Goal: Task Accomplishment & Management: Manage account settings

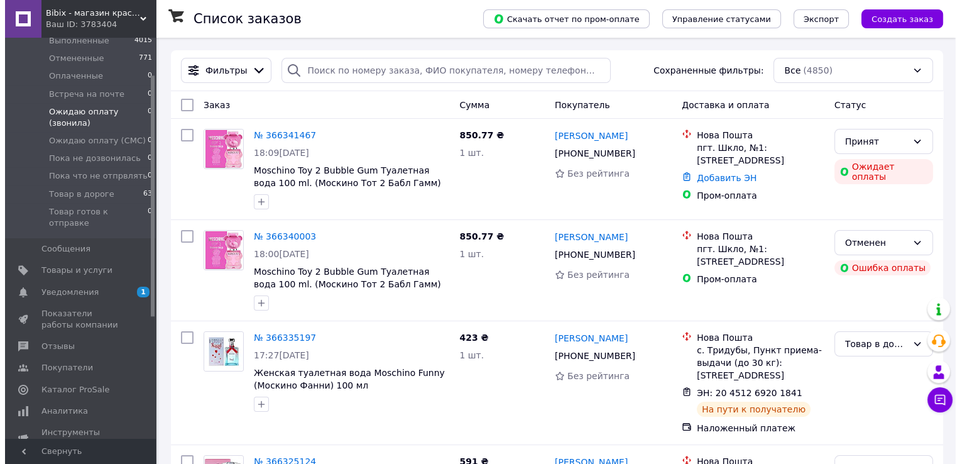
scroll to position [189, 0]
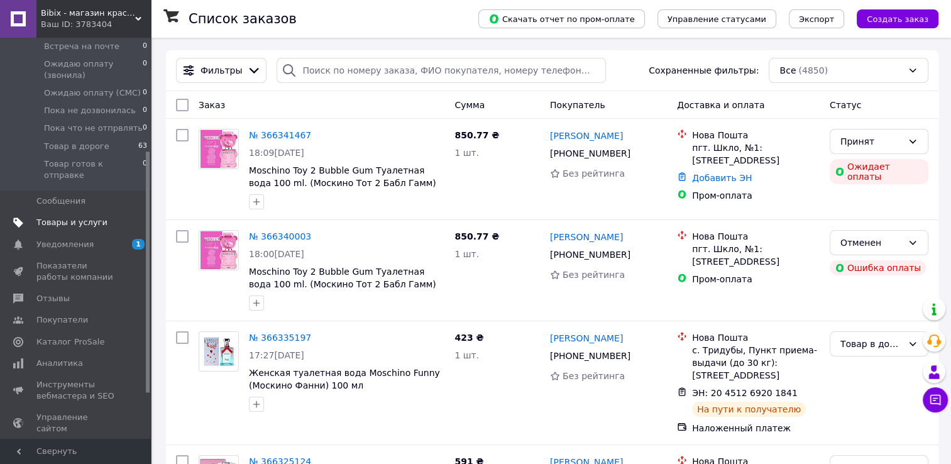
click at [61, 217] on span "Товары и услуги" at bounding box center [71, 222] width 71 height 11
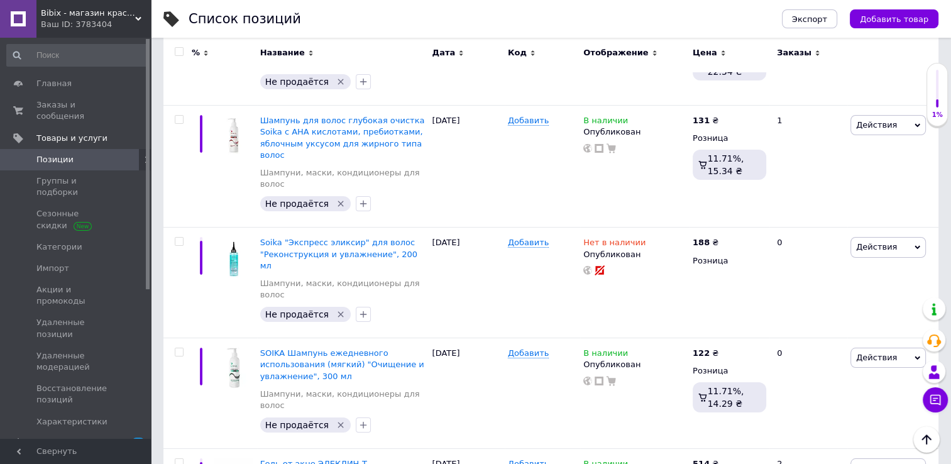
scroll to position [4595, 0]
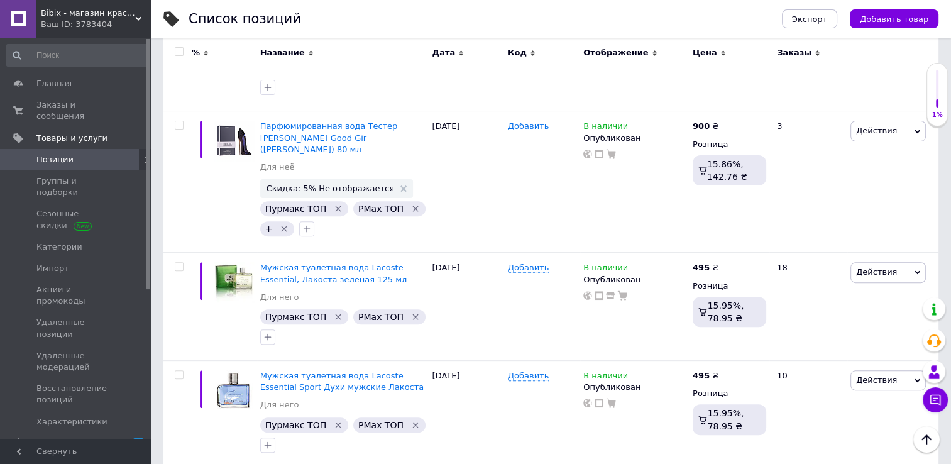
scroll to position [6038, 0]
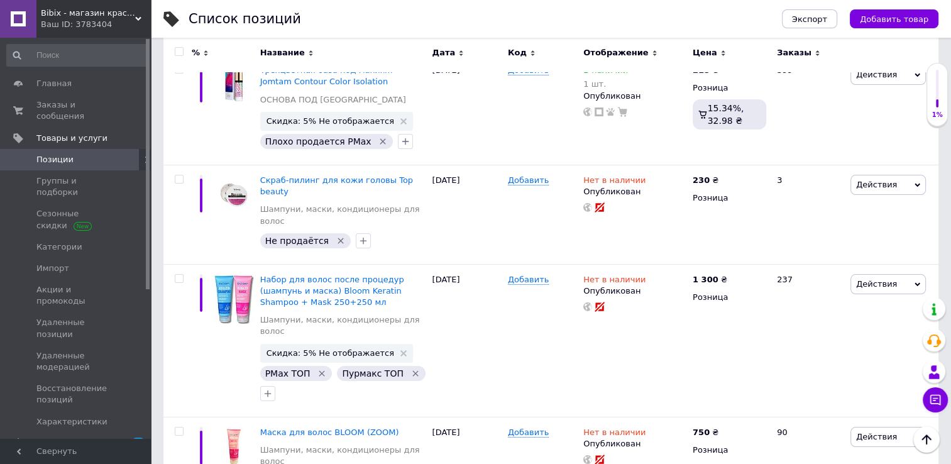
scroll to position [4952, 0]
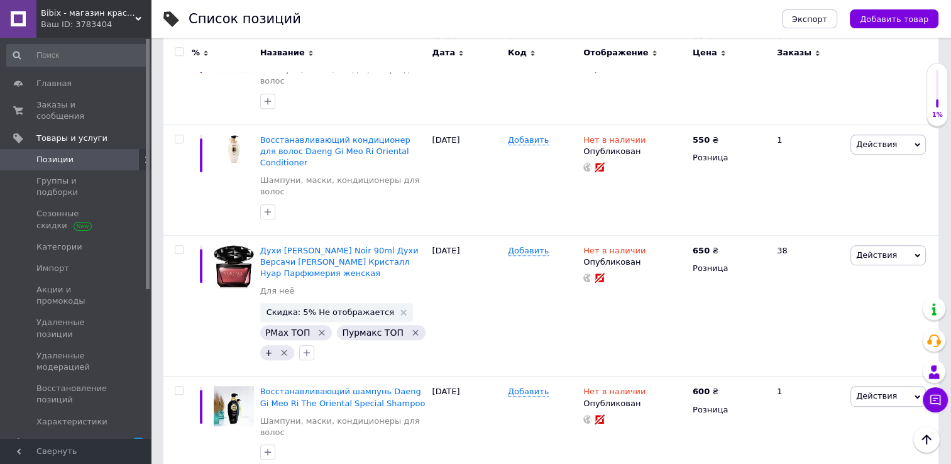
scroll to position [5502, 0]
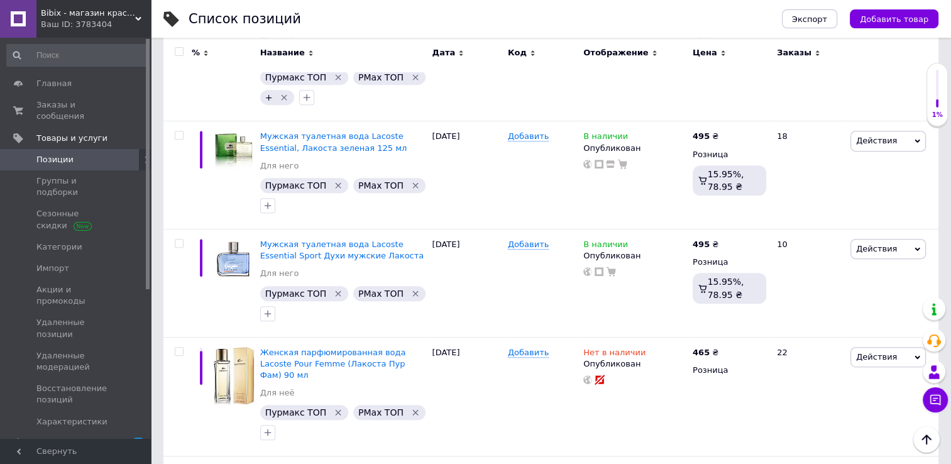
scroll to position [5251, 0]
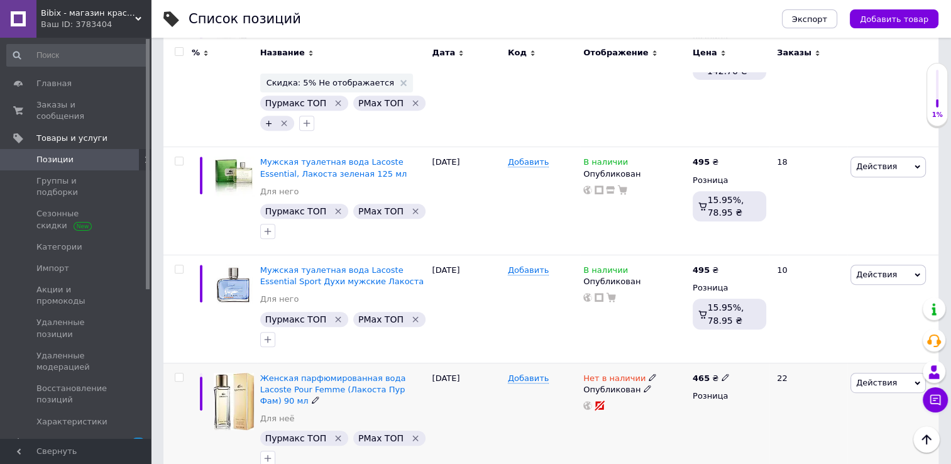
click at [649, 373] on icon at bounding box center [653, 377] width 8 height 8
click at [687, 378] on li "В наличии" at bounding box center [719, 387] width 119 height 18
click at [714, 398] on input at bounding box center [708, 410] width 96 height 25
type input "1"
click at [548, 363] on div "Добавить" at bounding box center [542, 422] width 75 height 119
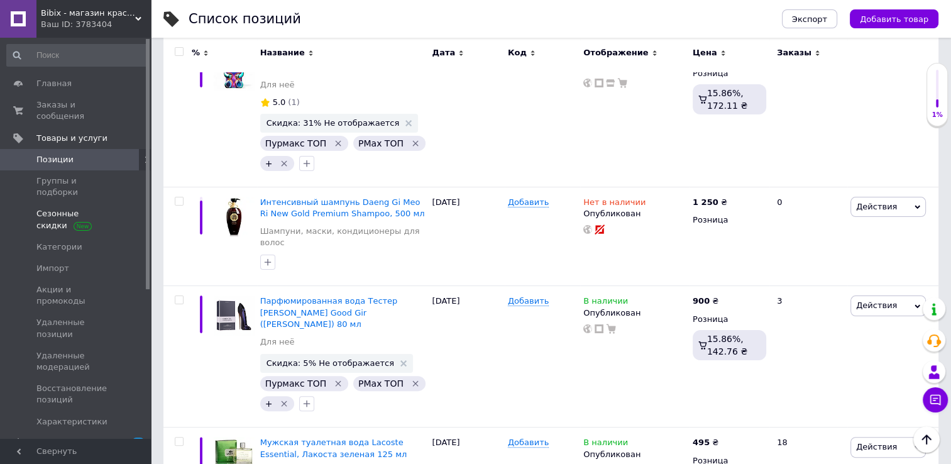
scroll to position [4936, 0]
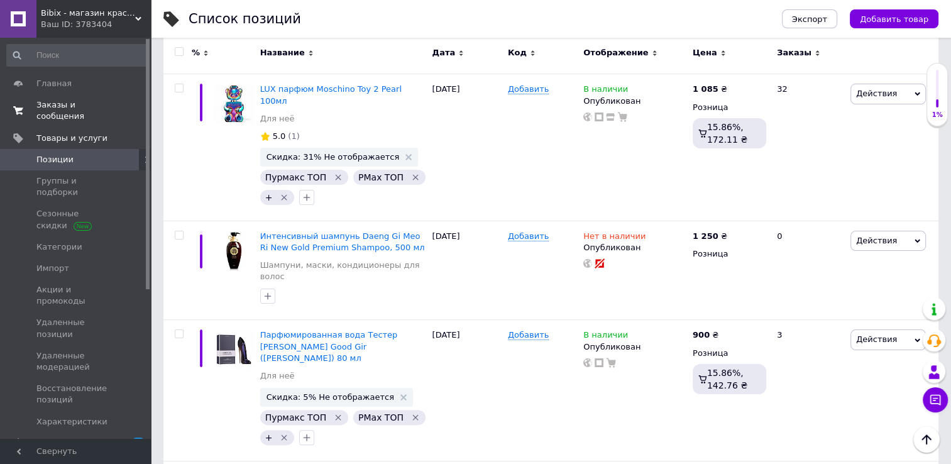
click at [96, 109] on span "Заказы и сообщения" at bounding box center [76, 110] width 80 height 23
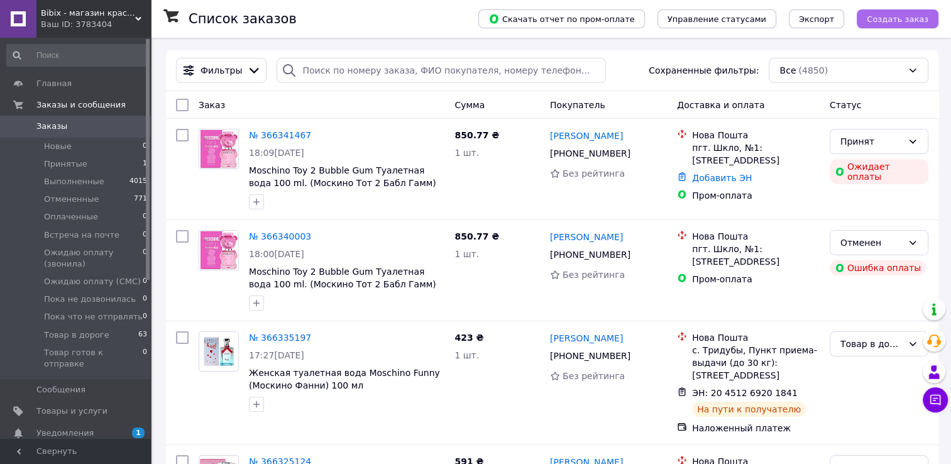
click at [902, 21] on span "Создать заказ" at bounding box center [898, 18] width 62 height 9
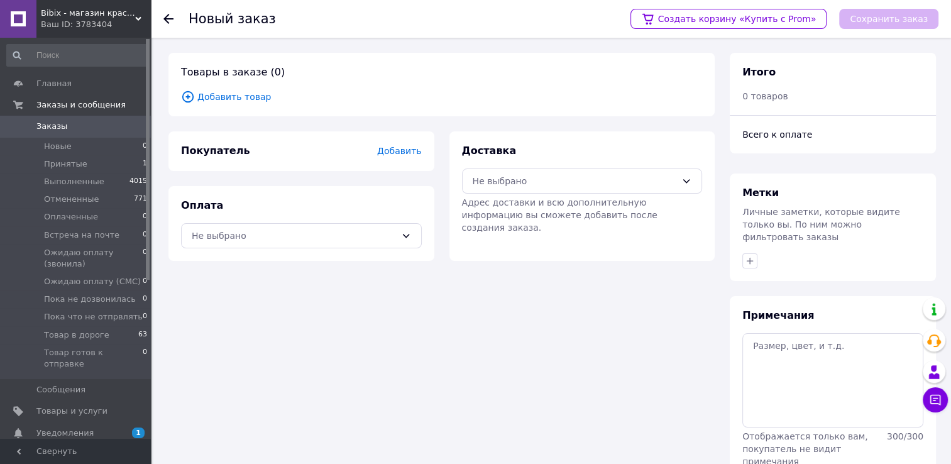
click at [240, 96] on span "Добавить товар" at bounding box center [441, 97] width 521 height 14
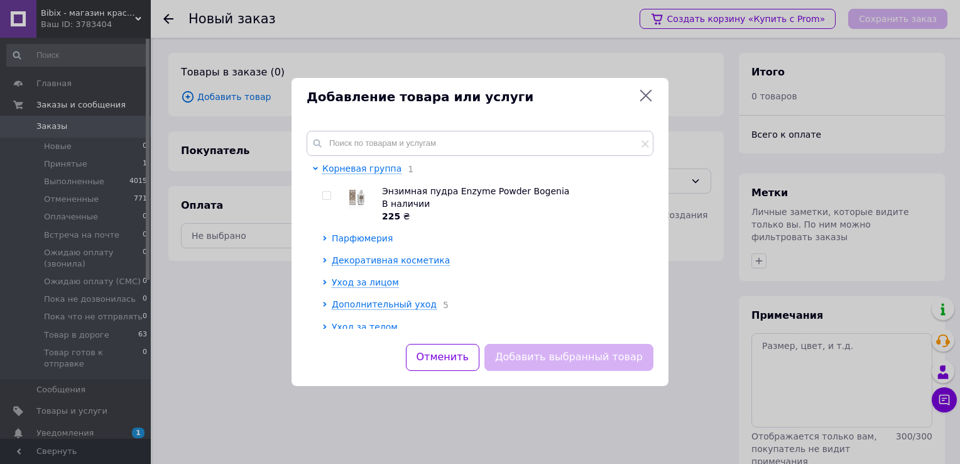
click at [370, 243] on span "Парфюмерия" at bounding box center [362, 238] width 61 height 10
click at [351, 262] on span "Для неё" at bounding box center [359, 260] width 37 height 10
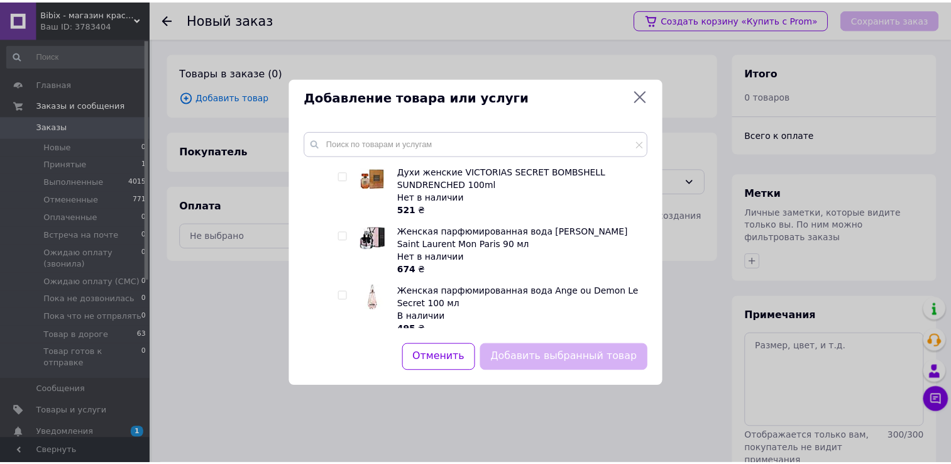
scroll to position [5970, 0]
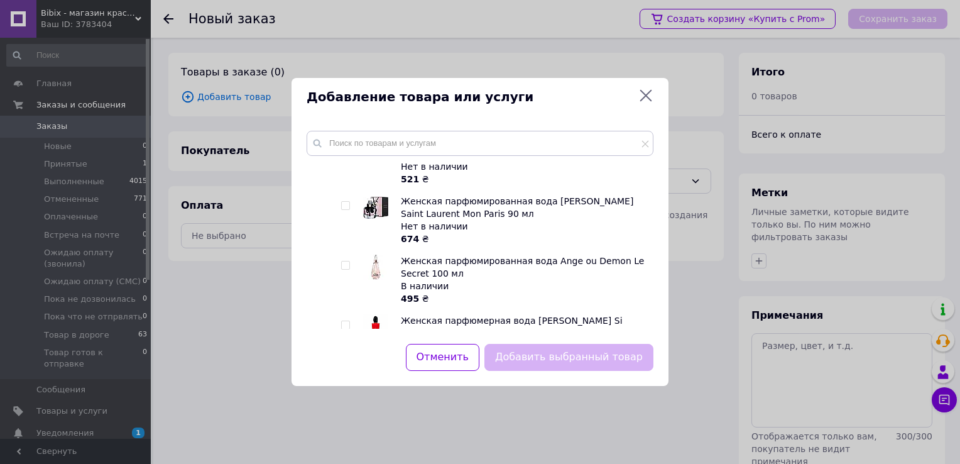
checkbox input "true"
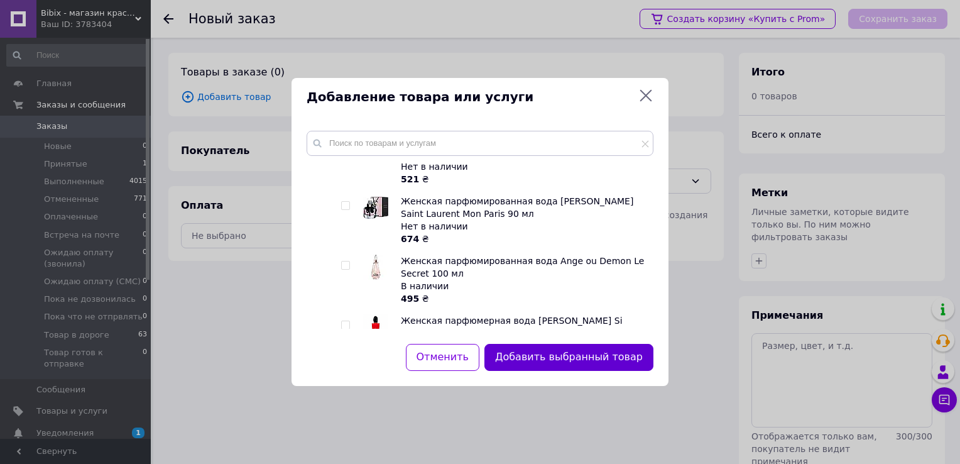
click at [551, 363] on button "Добавить выбранный товар" at bounding box center [569, 357] width 169 height 27
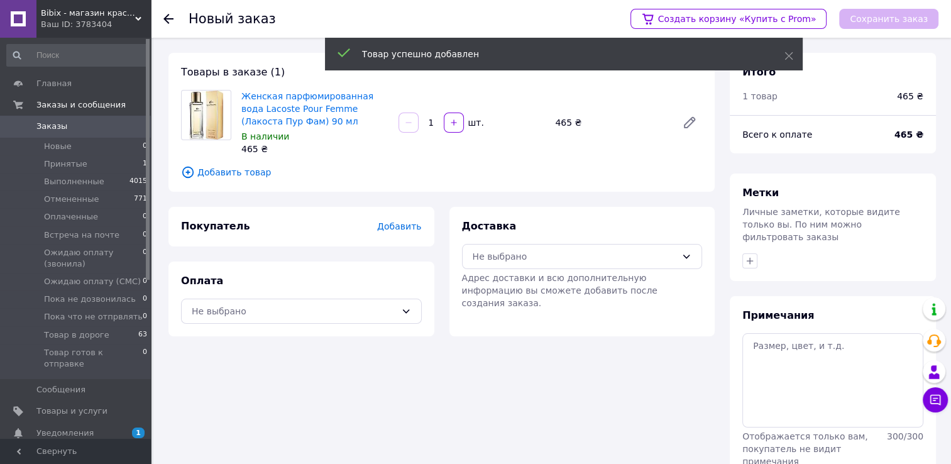
click at [401, 230] on span "Добавить" at bounding box center [399, 226] width 44 height 10
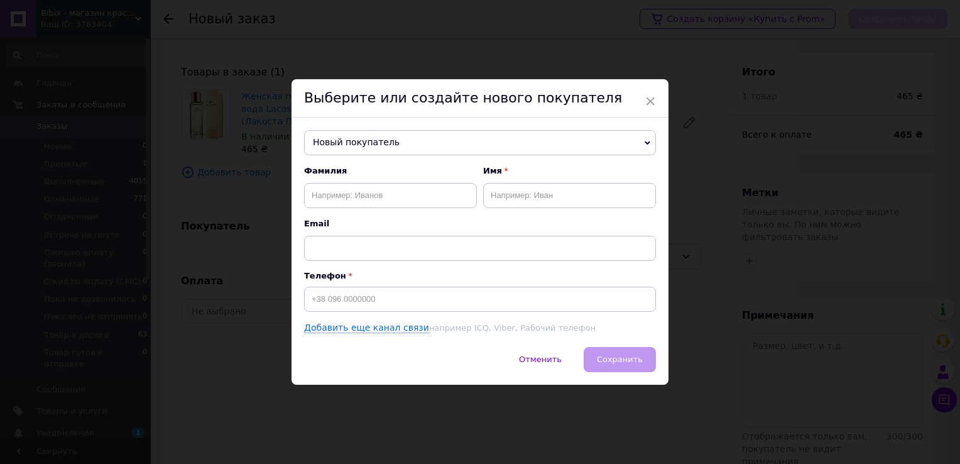
click at [346, 145] on span "Новый покупатель" at bounding box center [480, 142] width 352 height 25
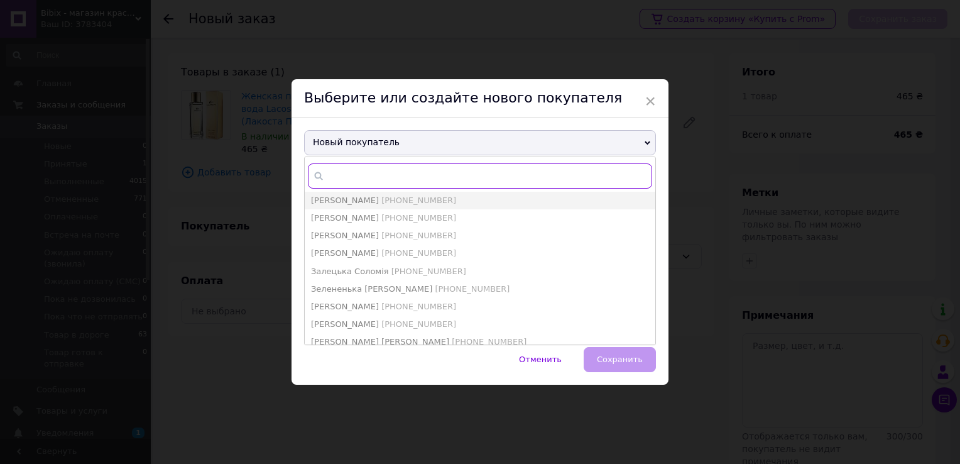
paste input "0962349629"
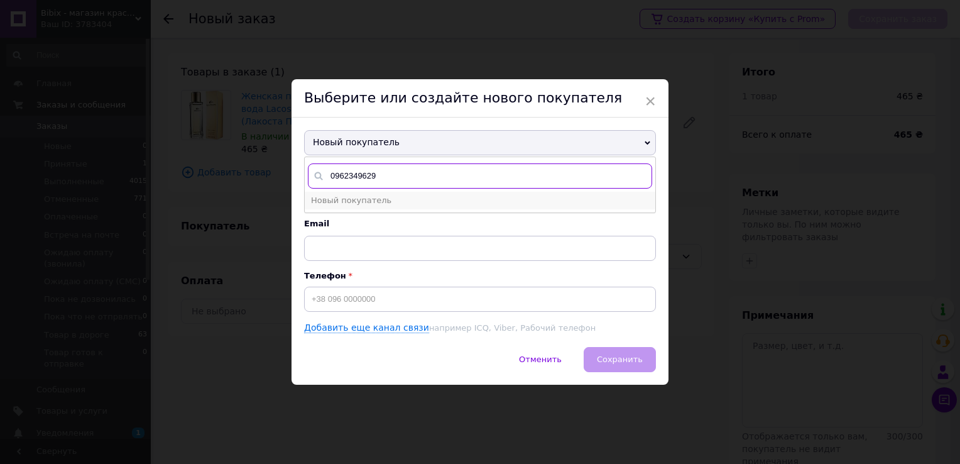
type input "0962349629"
click at [346, 202] on span "Новый покупатель" at bounding box center [351, 199] width 80 height 9
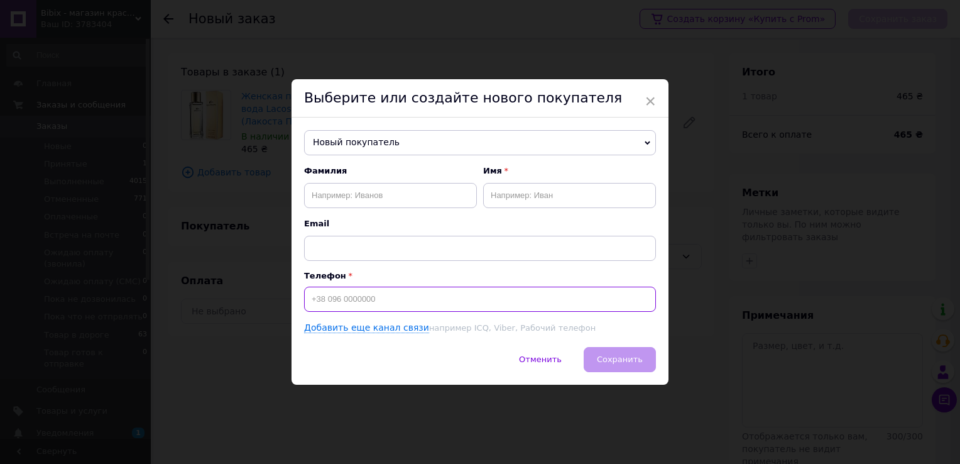
click at [339, 300] on input at bounding box center [480, 299] width 352 height 25
paste input "0962349629"
click at [310, 302] on input "0962349629" at bounding box center [480, 299] width 352 height 25
type input "+380962349629"
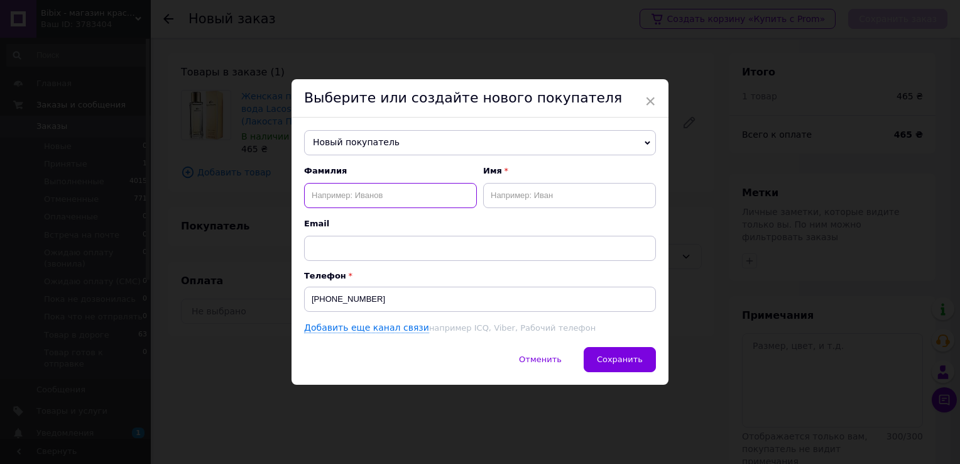
click at [329, 202] on input "text" at bounding box center [390, 195] width 173 height 25
paste input "Здоровик"
type input "Здоровик"
click at [516, 200] on input "text" at bounding box center [569, 195] width 173 height 25
paste input "Наталія"
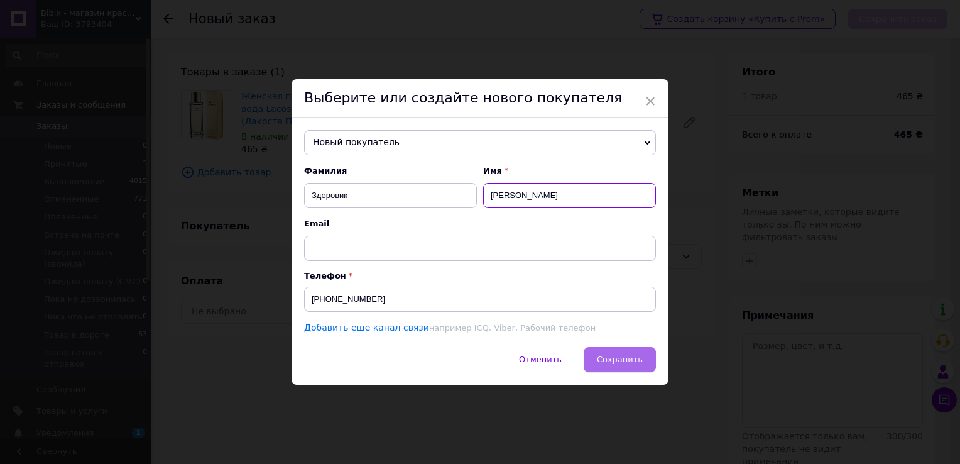
type input "Наталія"
click at [608, 356] on span "Сохранить" at bounding box center [620, 358] width 46 height 9
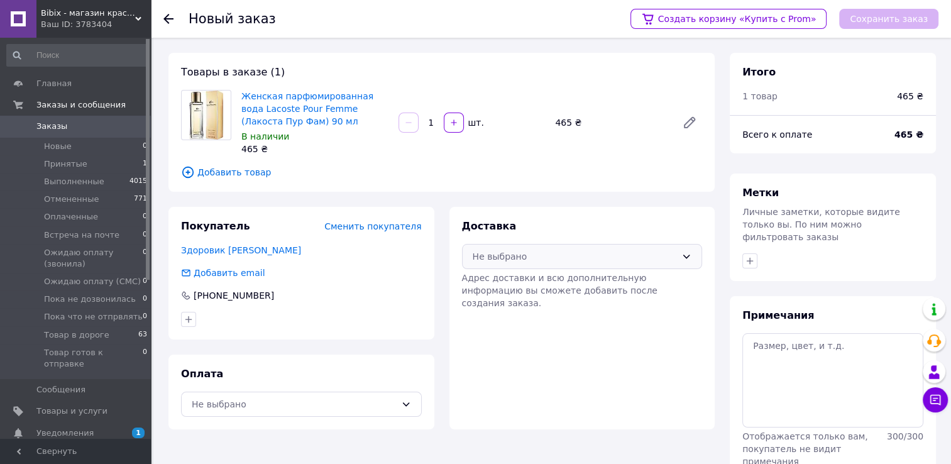
click at [527, 258] on div "Не выбрано" at bounding box center [575, 256] width 204 height 14
click at [523, 284] on span "Нова Пошта (бесплатно от 5000 ₴)" at bounding box center [591, 283] width 200 height 13
click at [310, 403] on div "Не выбрано" at bounding box center [294, 404] width 204 height 14
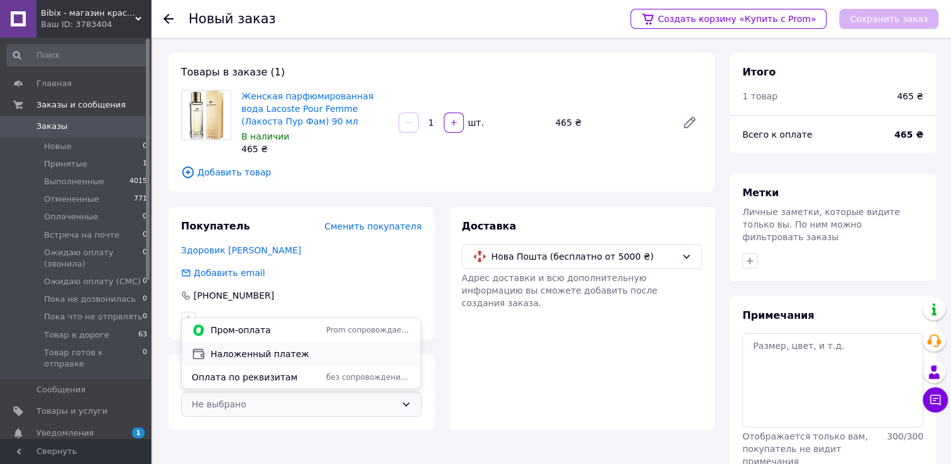
click at [270, 356] on span "Наложенный платеж" at bounding box center [311, 354] width 200 height 13
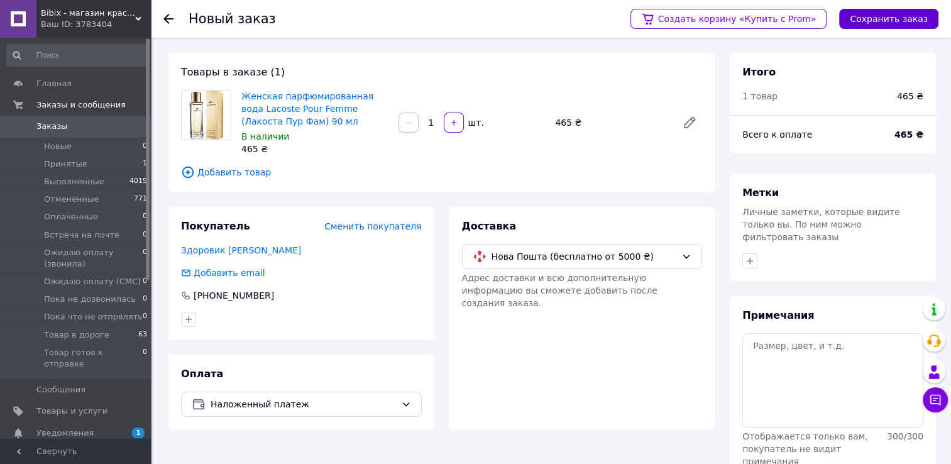
click at [889, 15] on button "Сохранить заказ" at bounding box center [888, 19] width 99 height 20
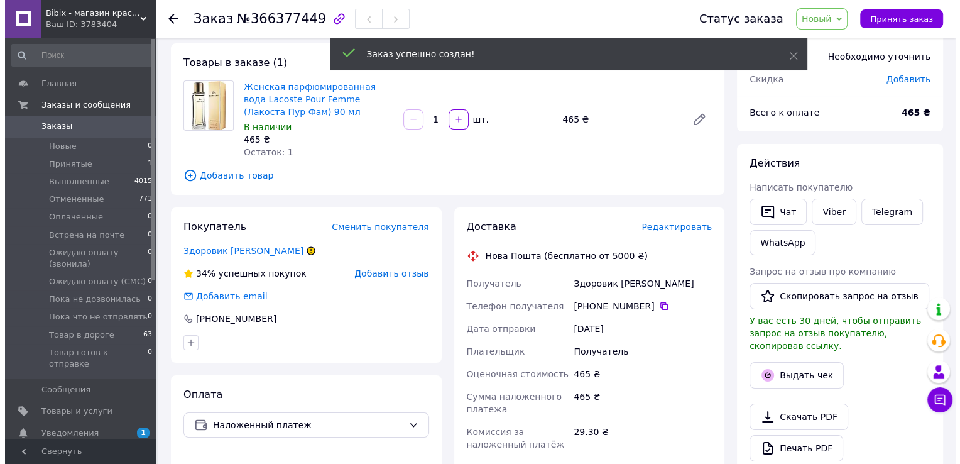
scroll to position [63, 0]
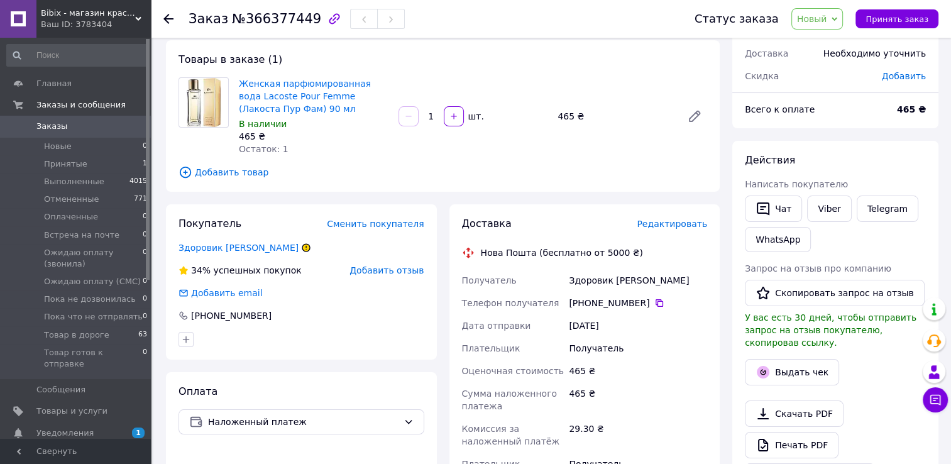
click at [684, 222] on span "Редактировать" at bounding box center [672, 224] width 70 height 10
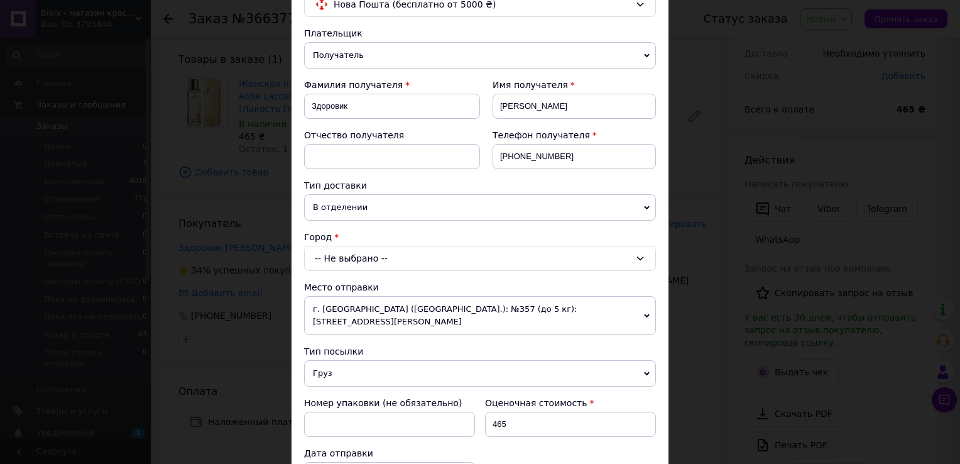
scroll to position [126, 0]
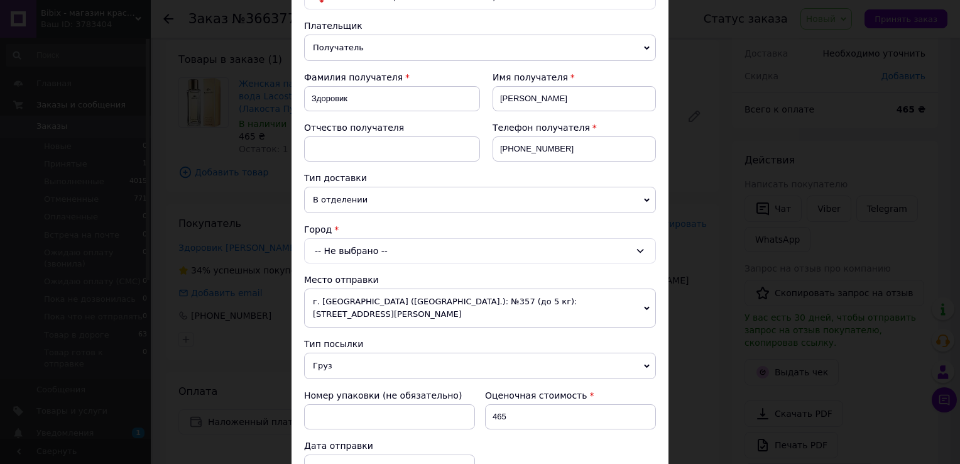
click at [332, 246] on div "-- Не выбрано --" at bounding box center [480, 250] width 352 height 25
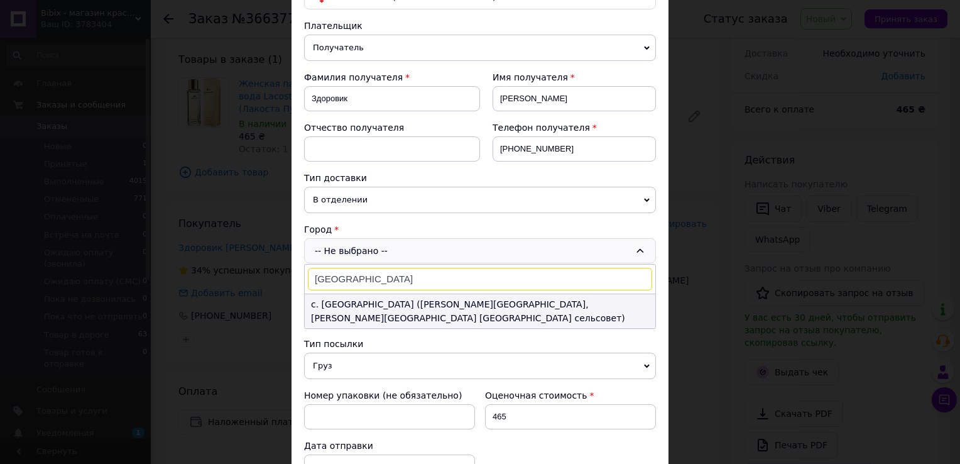
type input "Москалівка"
click at [339, 306] on li "с. Москалевка (Хмельницкая обл., Хмельницкий р-н. Ярмолынецька сельсовет)" at bounding box center [480, 311] width 351 height 34
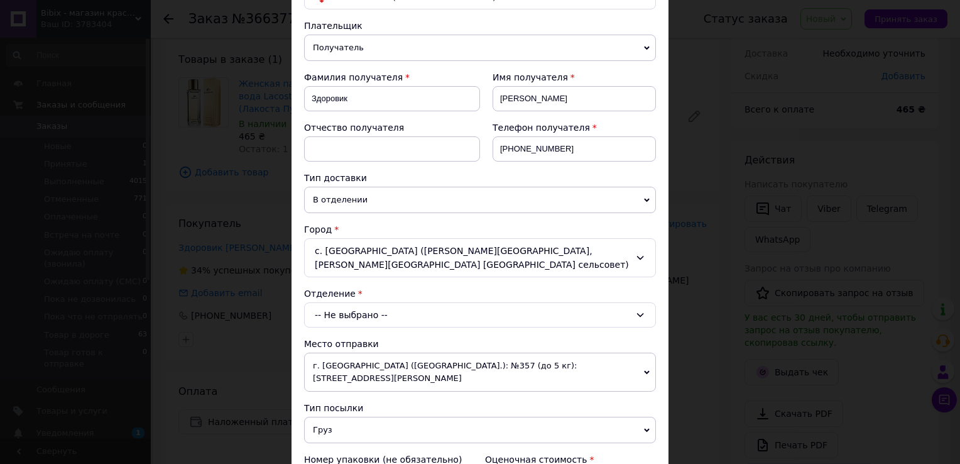
click at [318, 315] on div "-- Не выбрано --" at bounding box center [480, 314] width 352 height 25
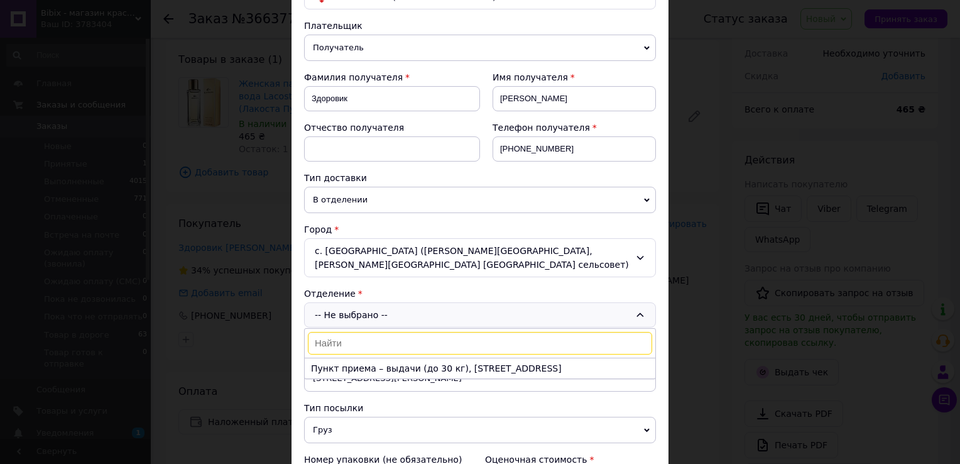
click at [358, 310] on div "-- Не выбрано -- Пункт приема – выдачи (до 30 кг), ул. 40-летия Победы, 5" at bounding box center [480, 314] width 352 height 25
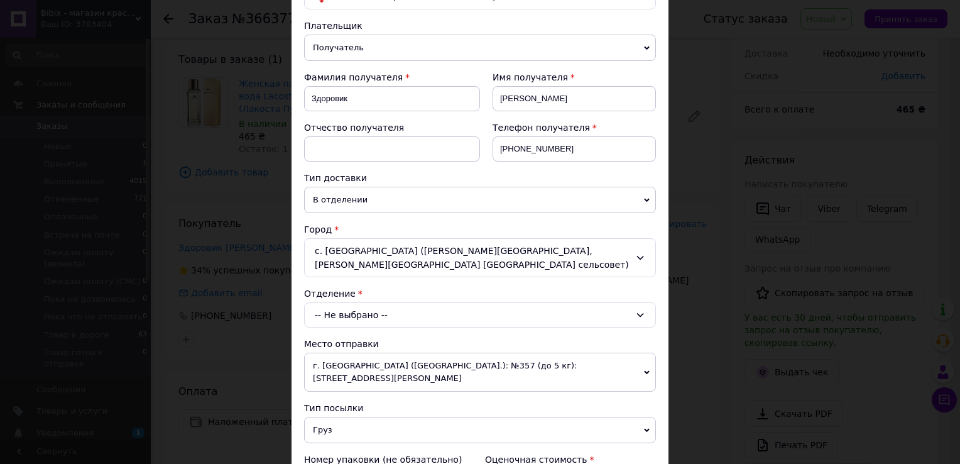
click at [354, 313] on div "-- Не выбрано --" at bounding box center [480, 314] width 352 height 25
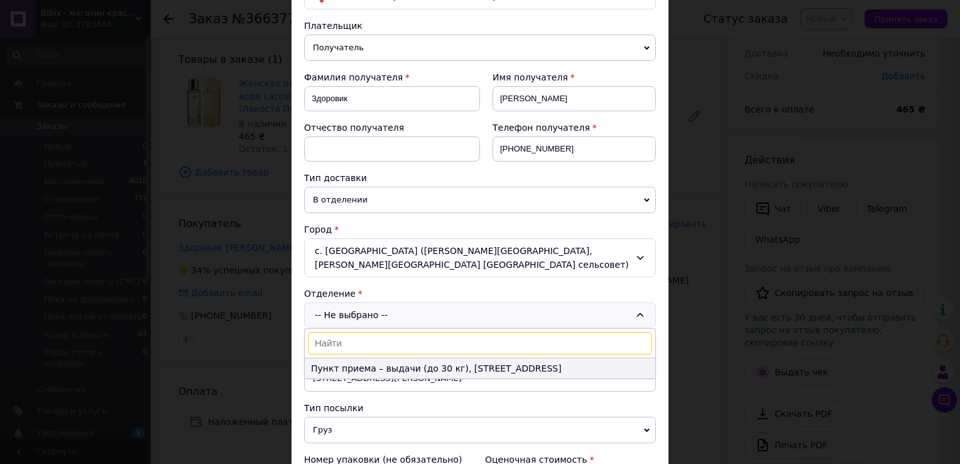
click at [337, 371] on li "Пункт приема – выдачи (до 30 кг), ул. 40-летия Победы, 5" at bounding box center [480, 368] width 351 height 20
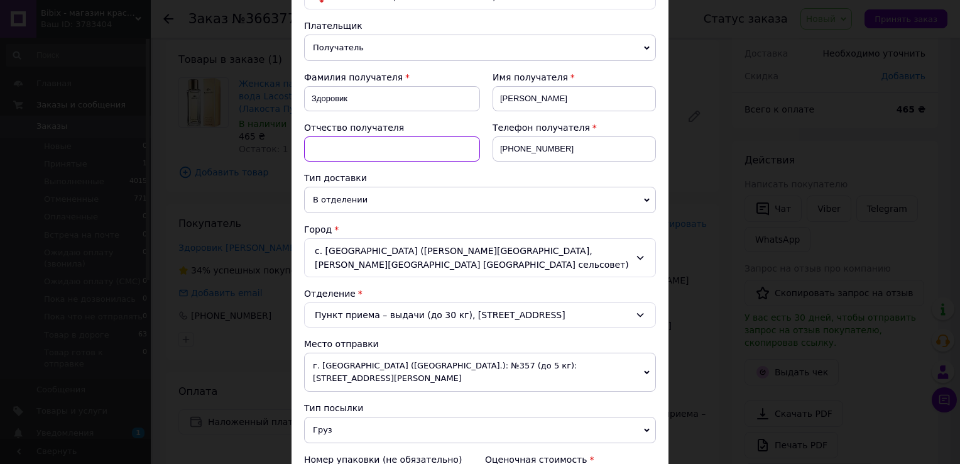
click at [319, 149] on input at bounding box center [392, 148] width 176 height 25
paste input "Хмельницька"
type input "Хмельницька"
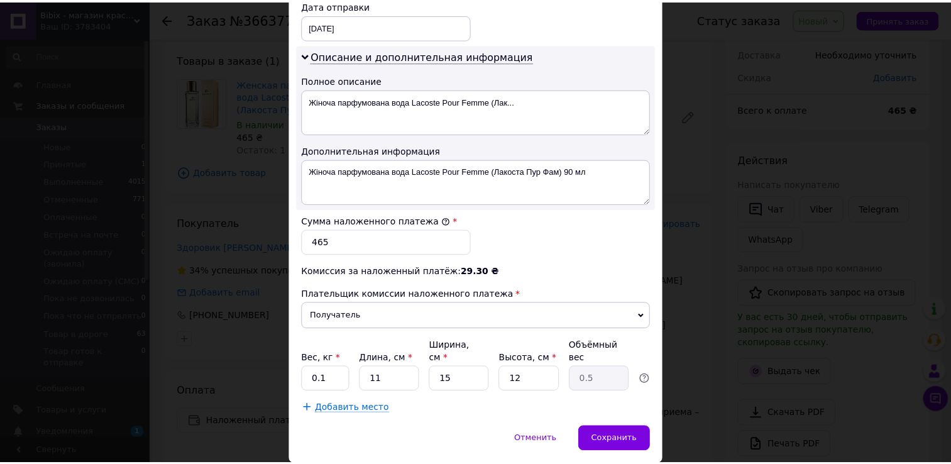
scroll to position [645, 0]
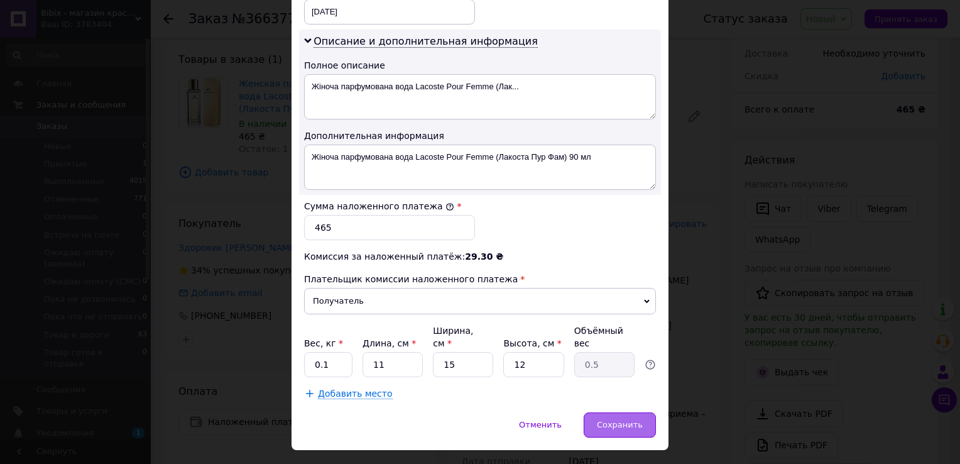
click at [617, 420] on span "Сохранить" at bounding box center [620, 424] width 46 height 9
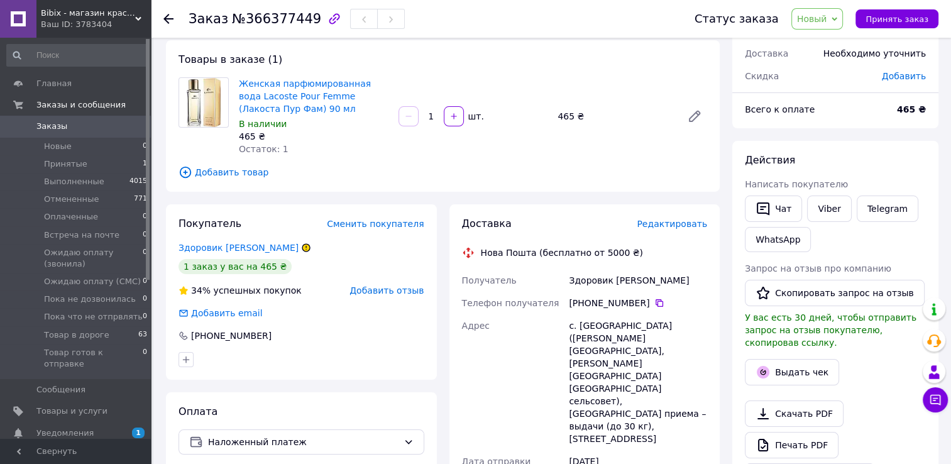
click at [825, 24] on span "Новый" at bounding box center [812, 19] width 30 height 10
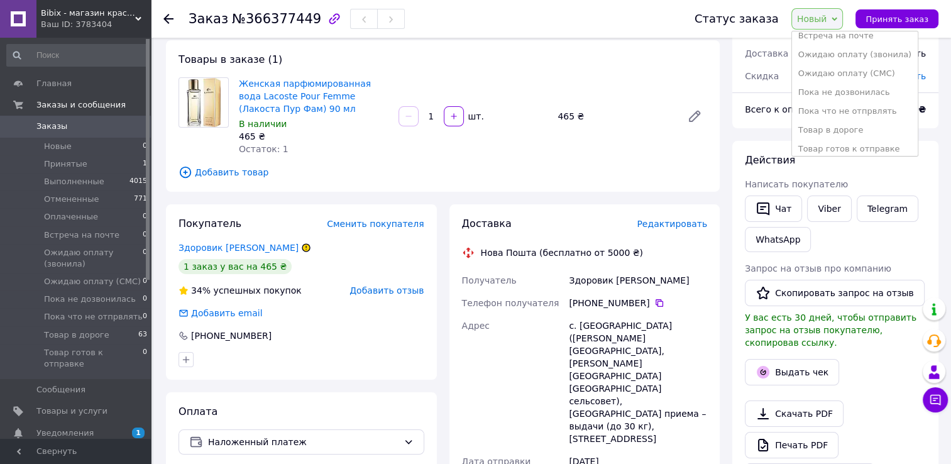
scroll to position [89, 0]
click at [830, 143] on li "Товар готов к отправке" at bounding box center [855, 143] width 126 height 19
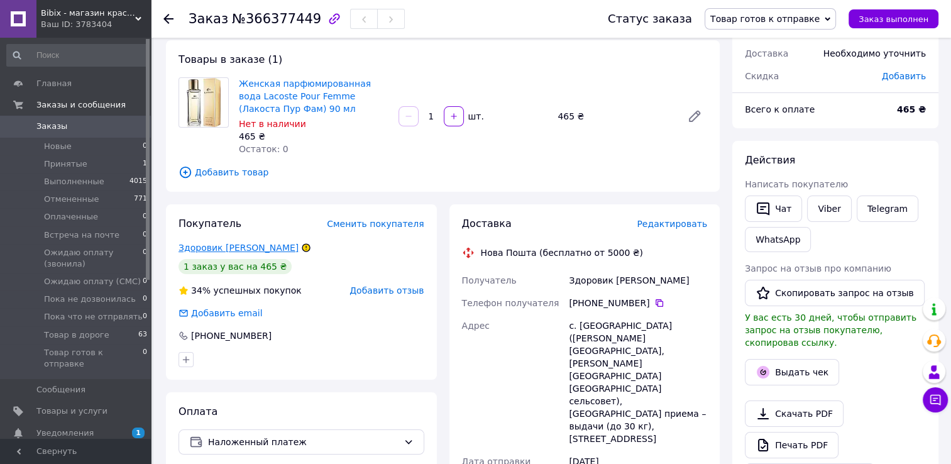
click at [216, 249] on link "Здоровик Наталія" at bounding box center [238, 248] width 120 height 10
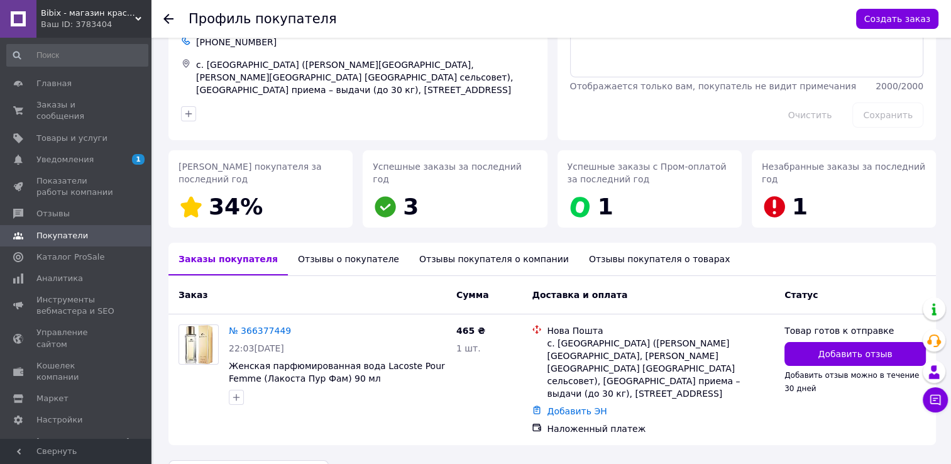
scroll to position [90, 0]
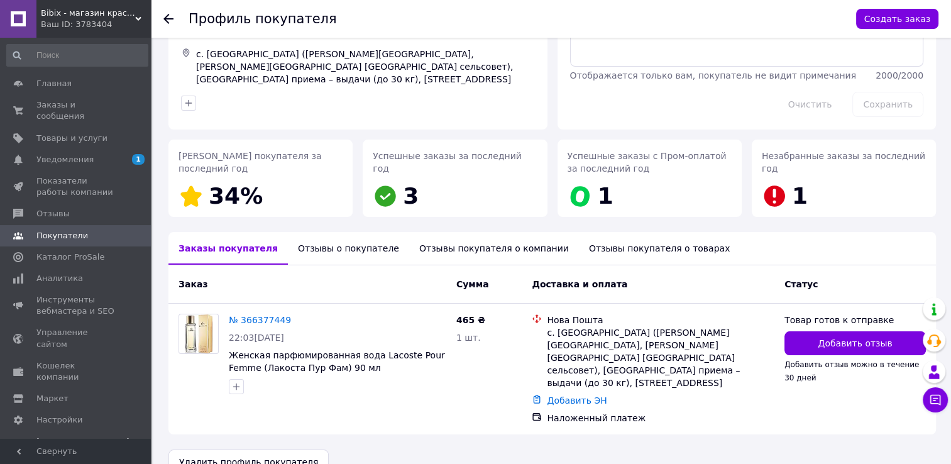
click at [337, 254] on div "Отзывы о покупателе" at bounding box center [348, 248] width 121 height 33
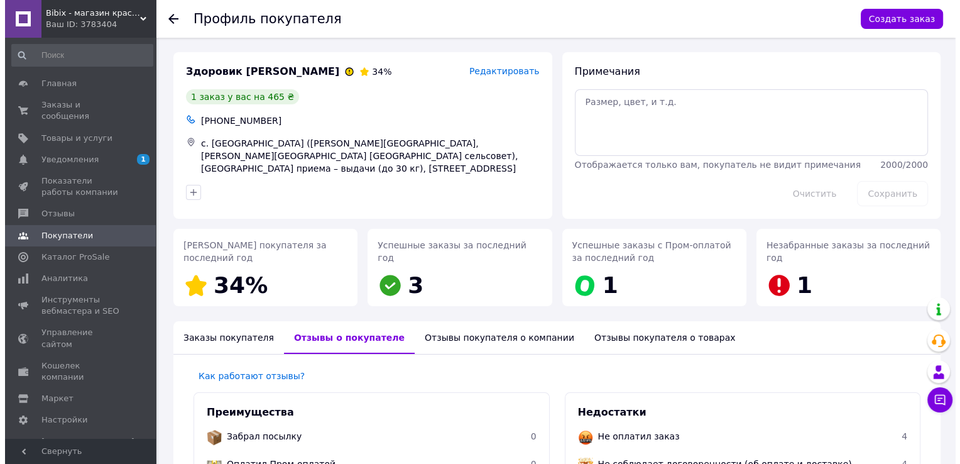
scroll to position [0, 0]
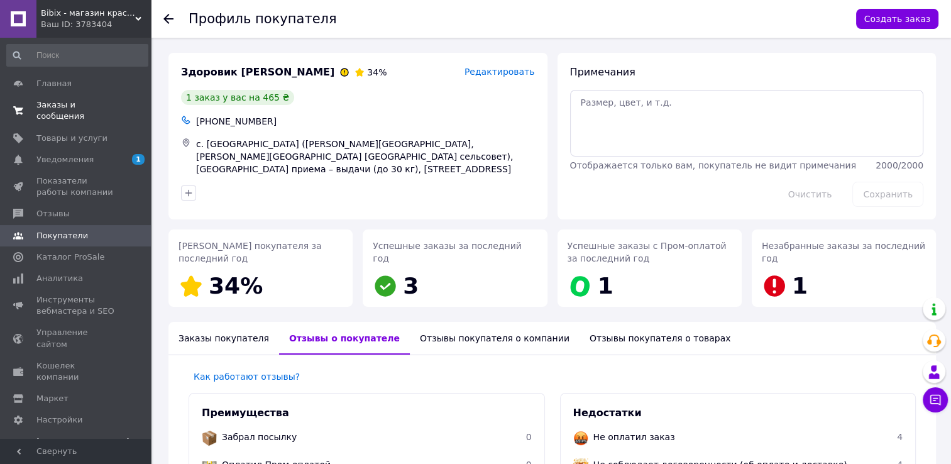
click at [54, 106] on span "Заказы и сообщения" at bounding box center [76, 110] width 80 height 23
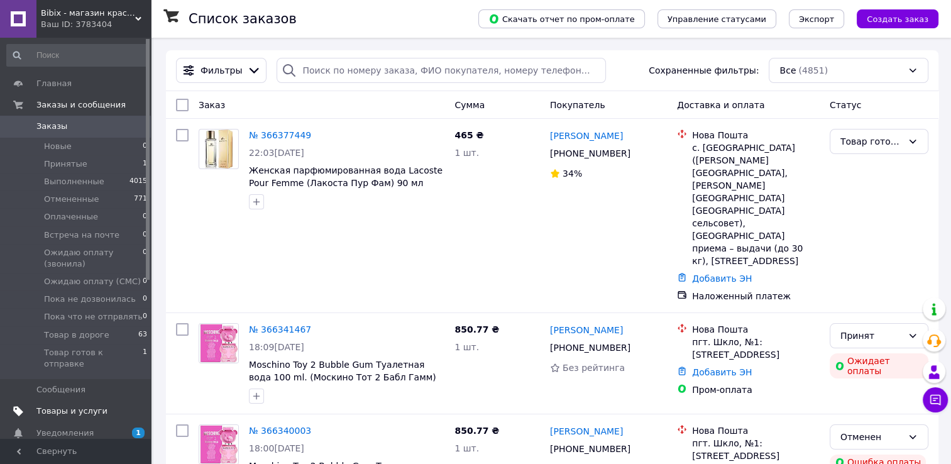
click at [67, 405] on span "Товары и услуги" at bounding box center [71, 410] width 71 height 11
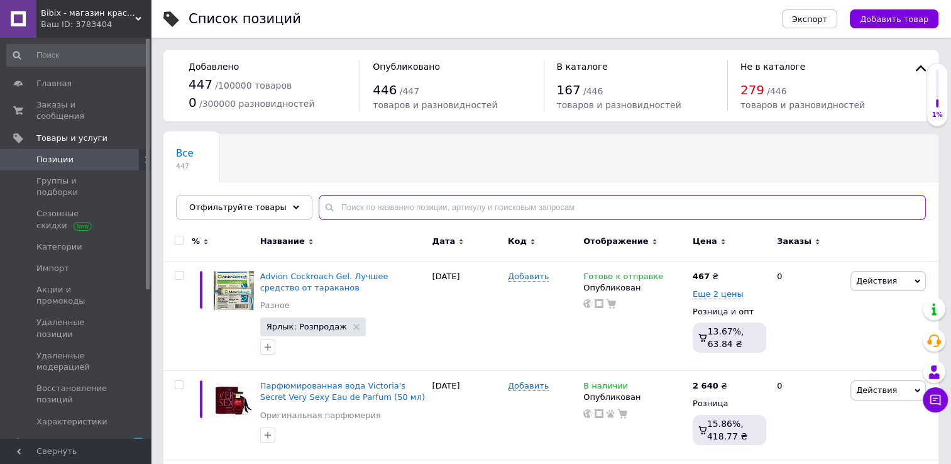
click at [391, 209] on input "text" at bounding box center [622, 207] width 607 height 25
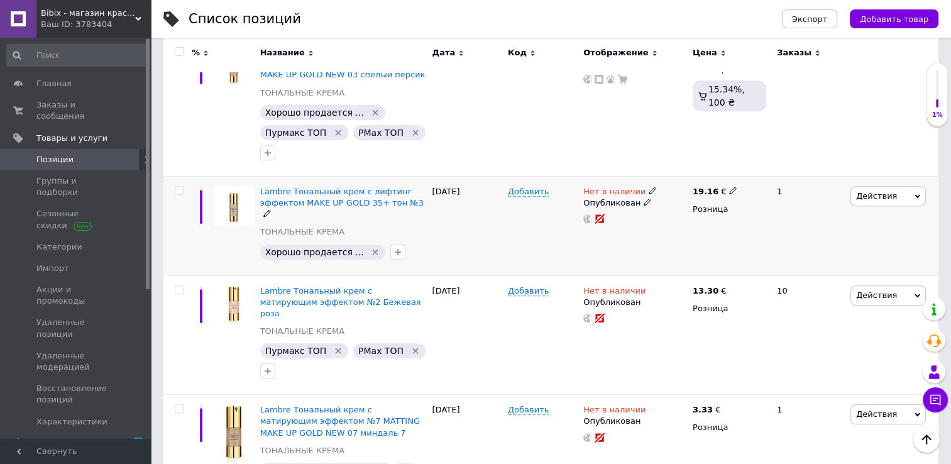
scroll to position [469, 0]
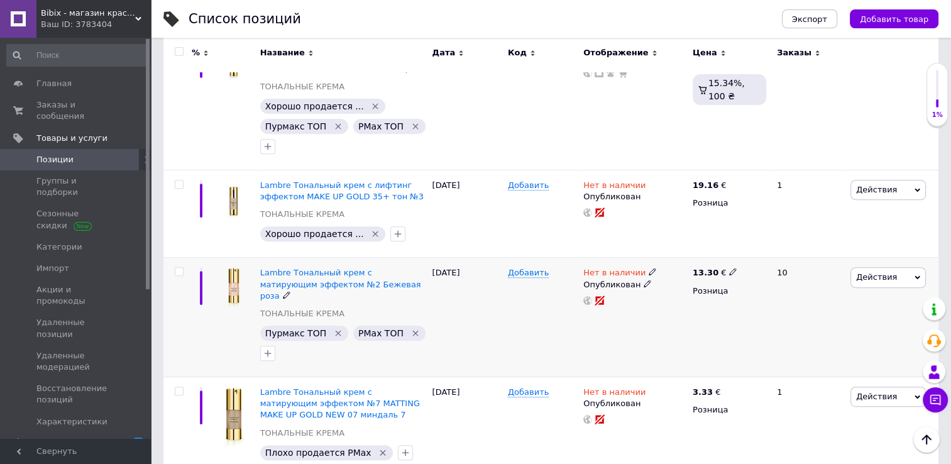
type input "тональний"
click at [649, 268] on icon at bounding box center [653, 272] width 8 height 8
click at [675, 273] on li "В наличии" at bounding box center [719, 282] width 119 height 18
click at [578, 317] on div "Добавить" at bounding box center [542, 317] width 75 height 119
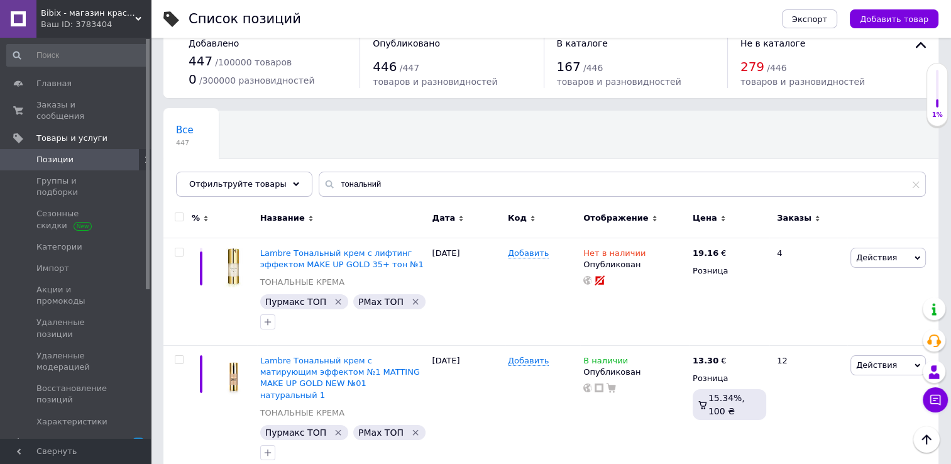
scroll to position [0, 0]
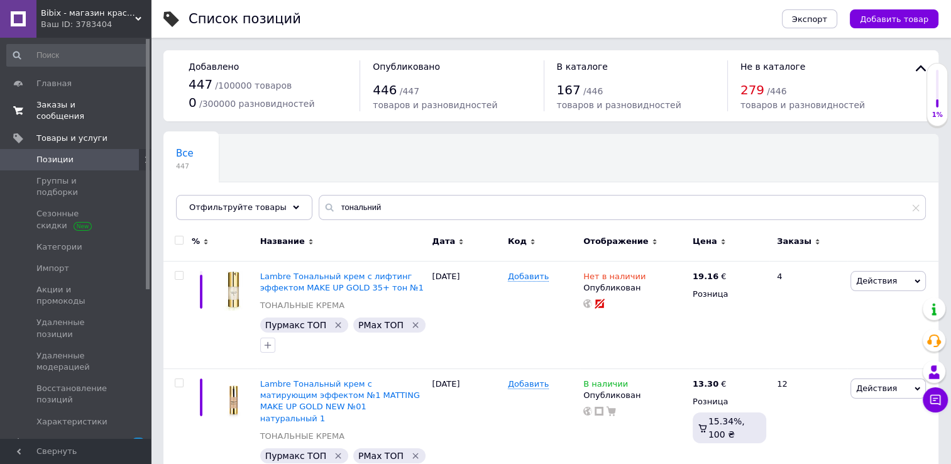
click at [57, 101] on span "Заказы и сообщения" at bounding box center [76, 110] width 80 height 23
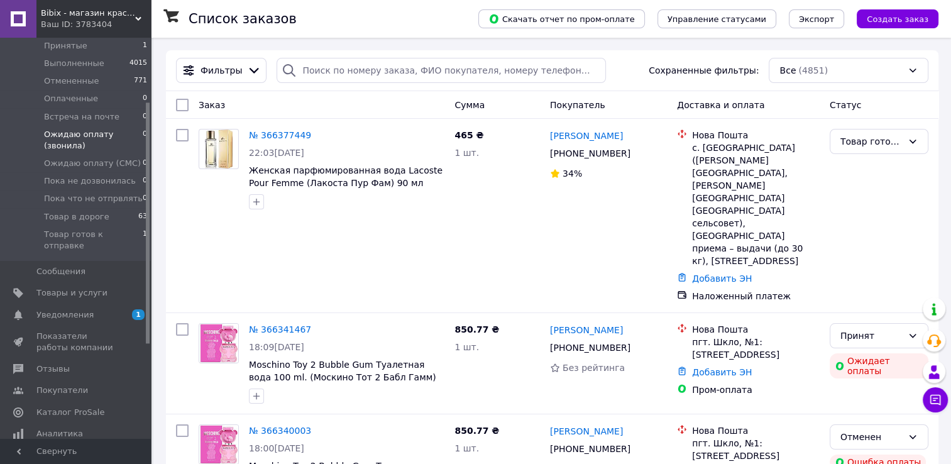
scroll to position [126, 0]
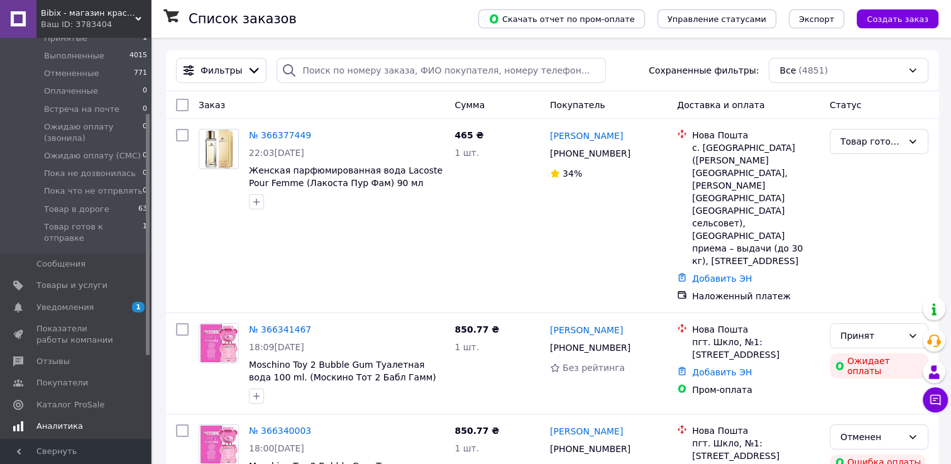
click at [45, 420] on span "Аналитика" at bounding box center [59, 425] width 47 height 11
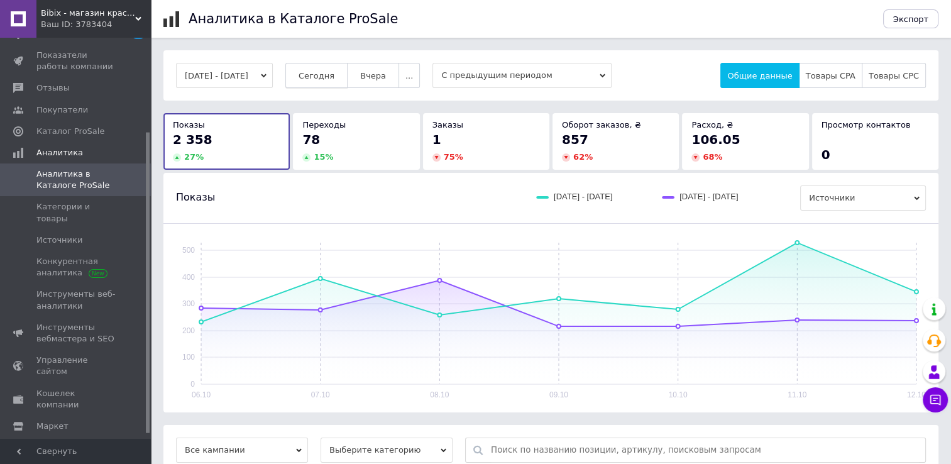
click at [334, 76] on span "Сегодня" at bounding box center [317, 75] width 36 height 9
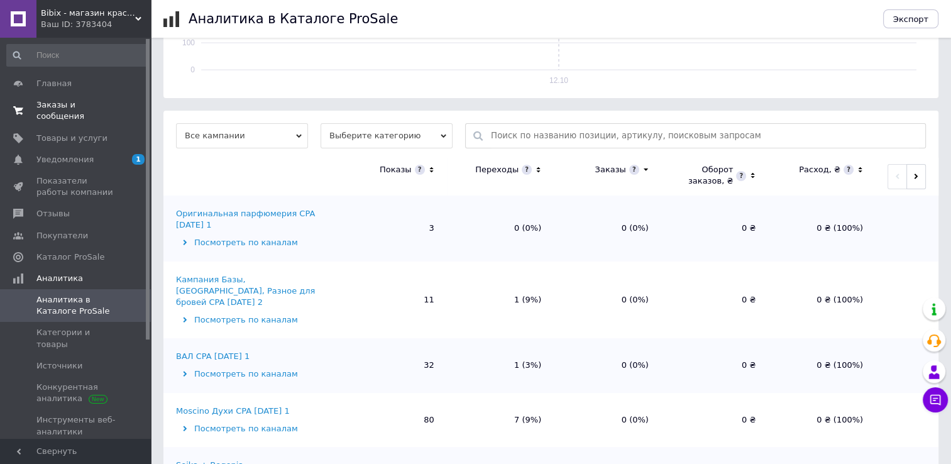
click at [62, 102] on span "Заказы и сообщения" at bounding box center [76, 110] width 80 height 23
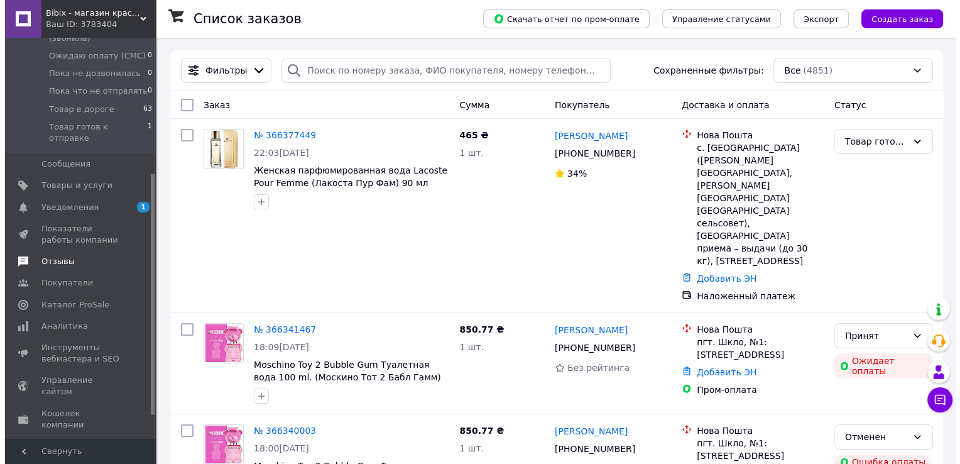
scroll to position [251, 0]
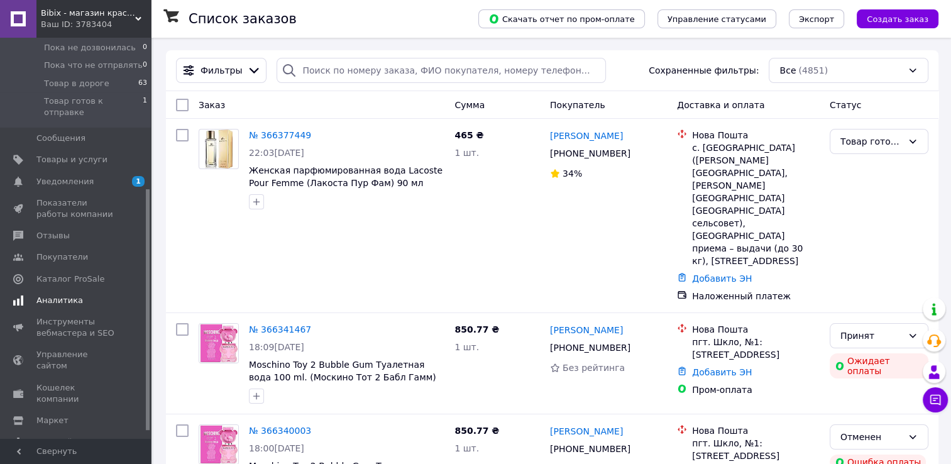
click at [64, 295] on span "Аналитика" at bounding box center [59, 300] width 47 height 11
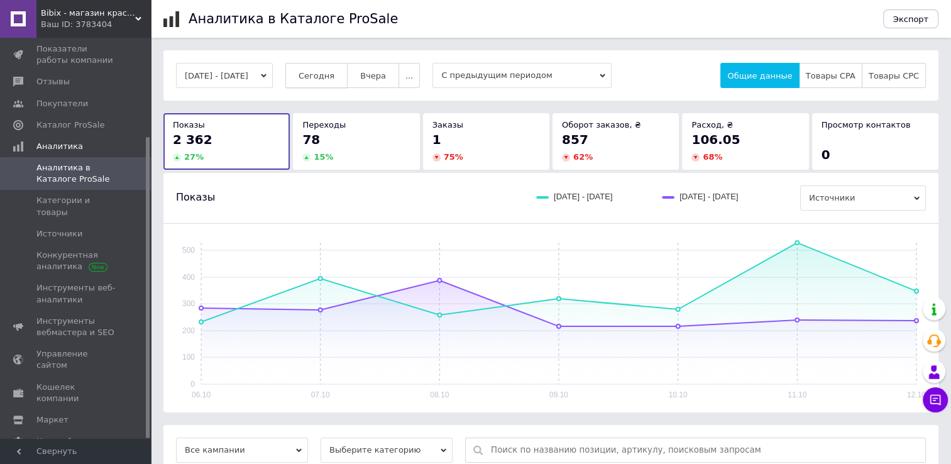
click at [334, 75] on span "Сегодня" at bounding box center [317, 75] width 36 height 9
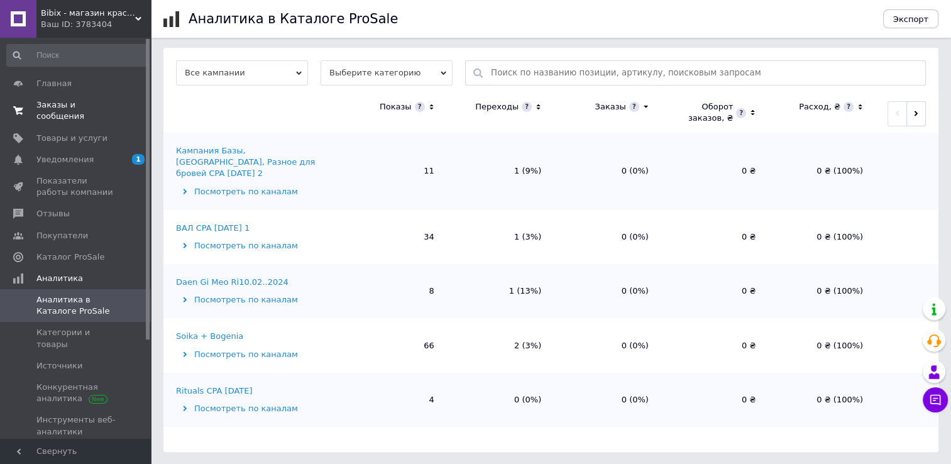
click at [53, 102] on span "Заказы и сообщения" at bounding box center [76, 110] width 80 height 23
